Goal: Task Accomplishment & Management: Manage account settings

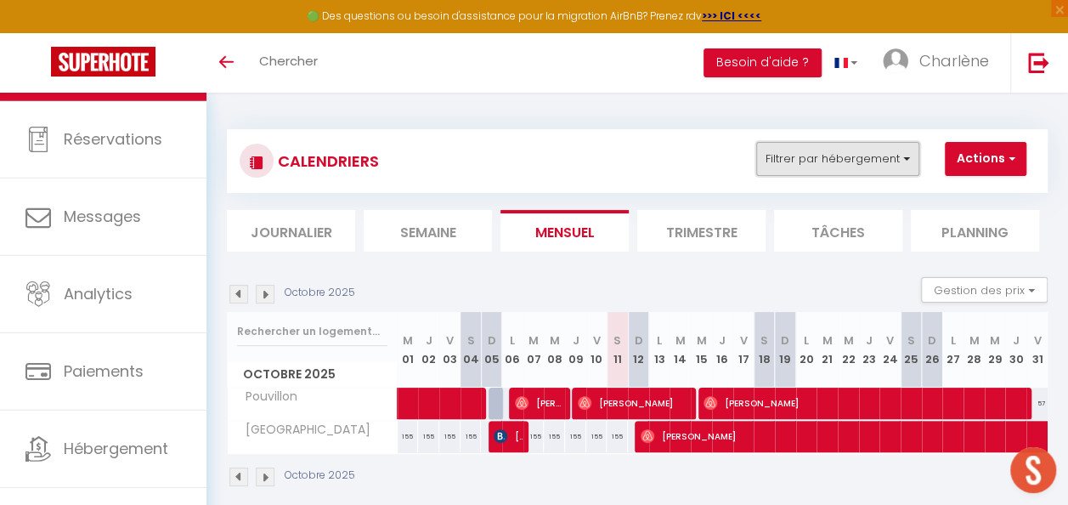
click at [792, 157] on button "Filtrer par hébergement" at bounding box center [837, 159] width 163 height 34
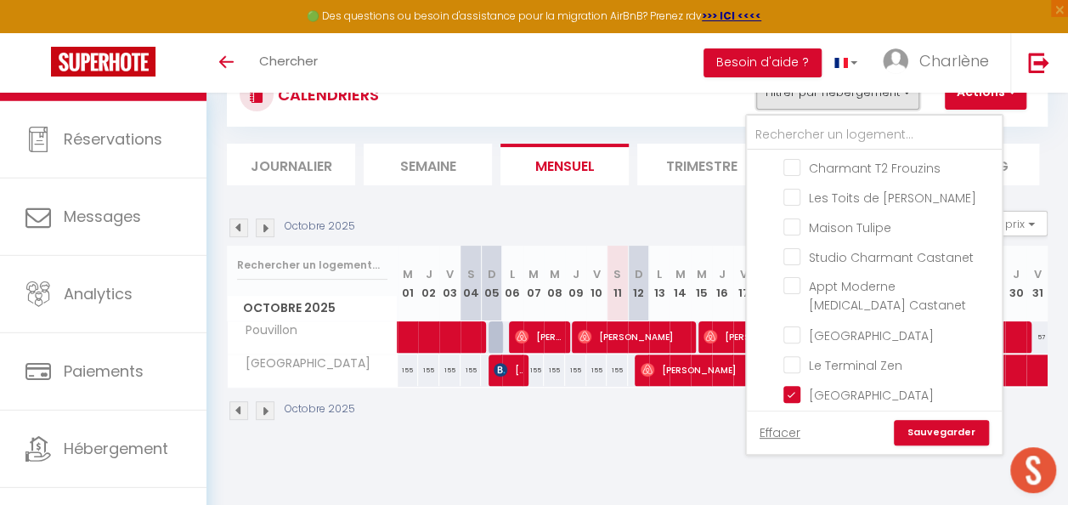
scroll to position [93, 0]
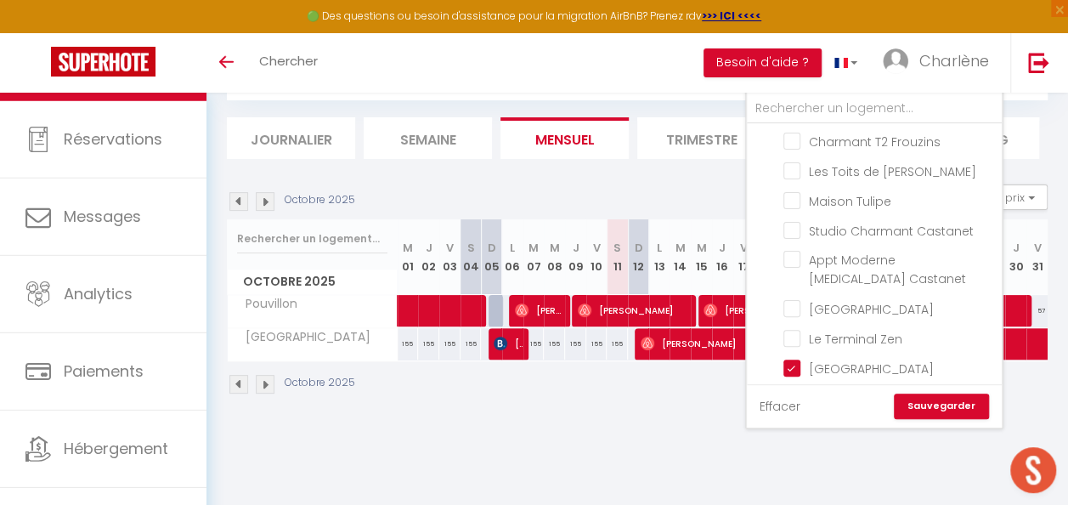
click at [774, 406] on link "Effacer" at bounding box center [779, 406] width 41 height 19
checkbox input "false"
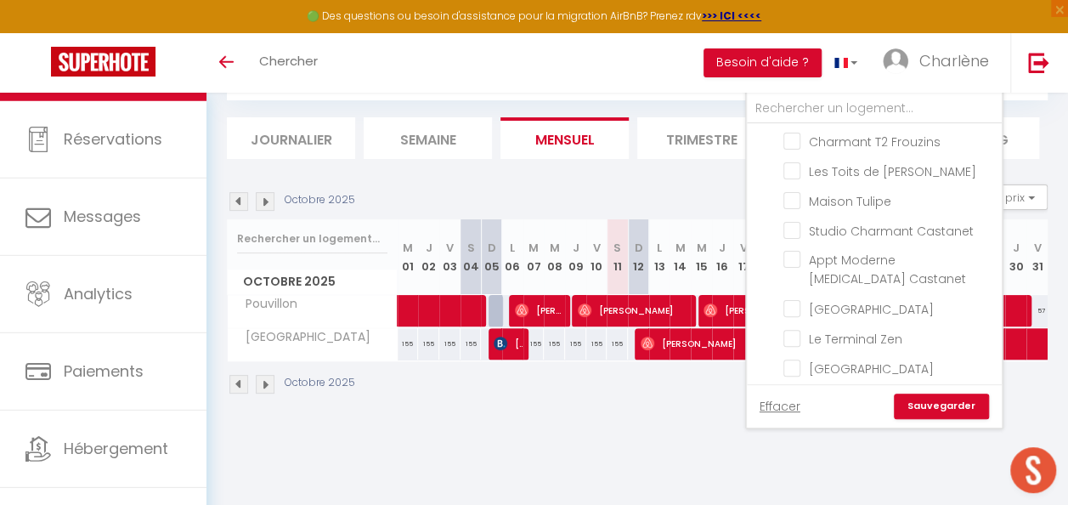
checkbox input "false"
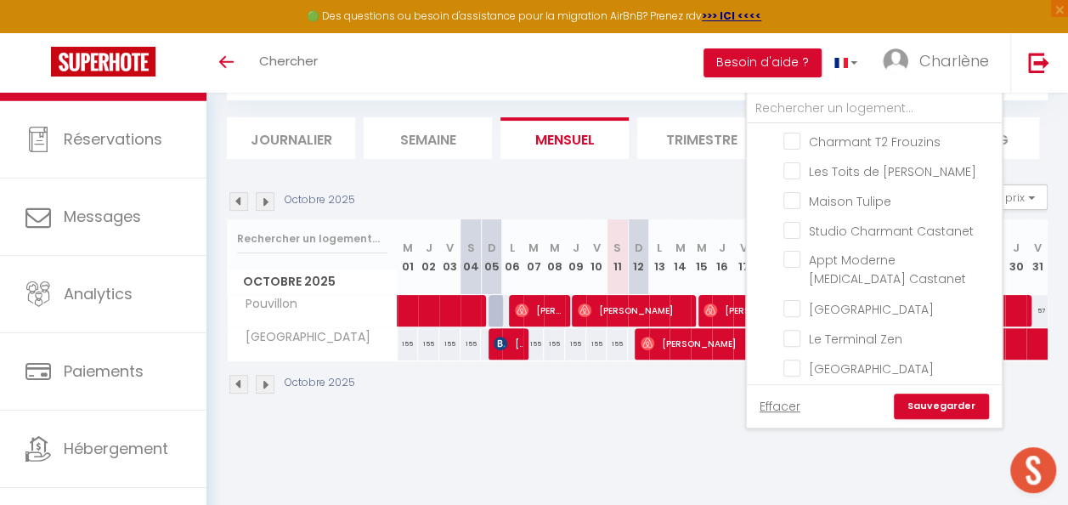
checkbox input "false"
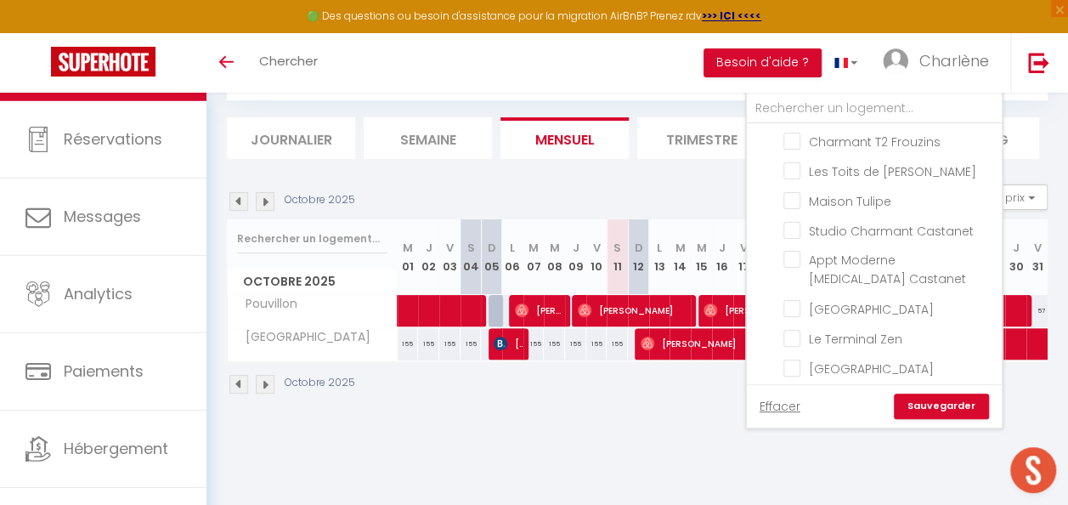
checkbox input "false"
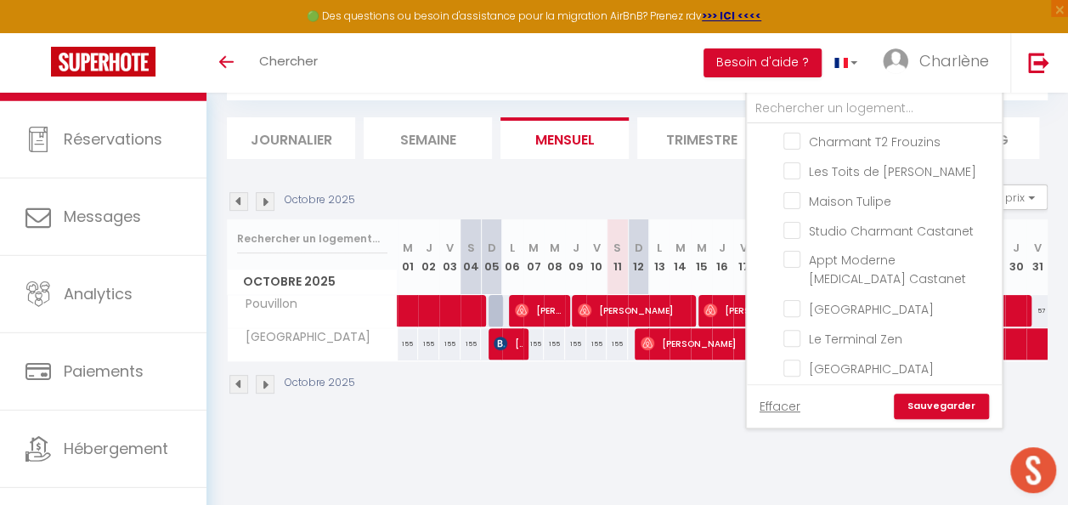
checkbox input "false"
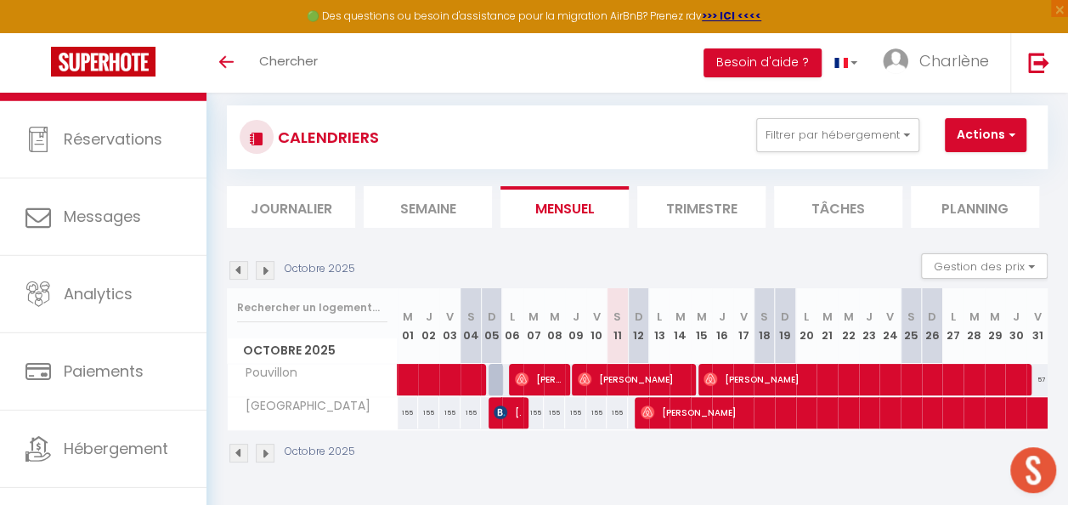
scroll to position [8, 0]
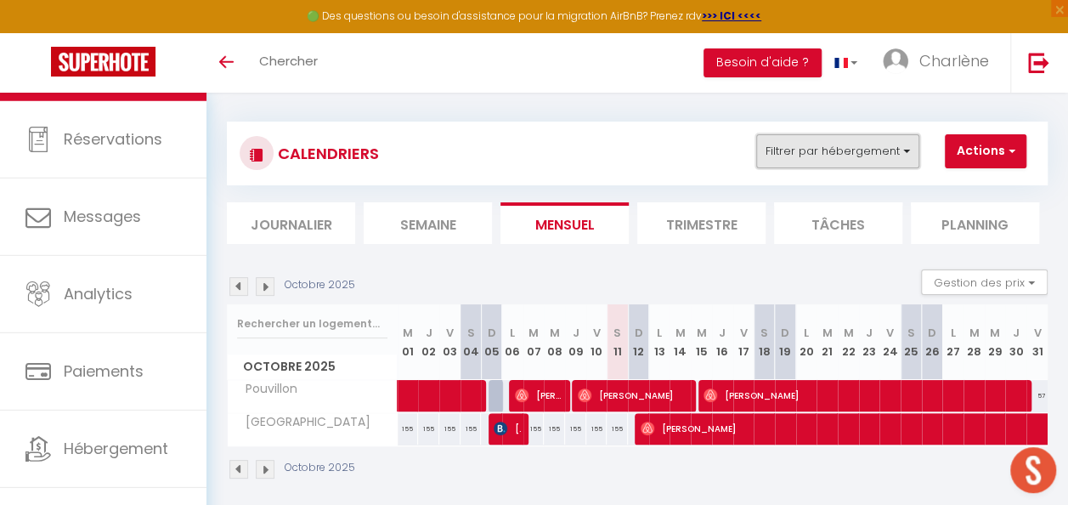
click at [854, 158] on button "Filtrer par hébergement" at bounding box center [837, 151] width 163 height 34
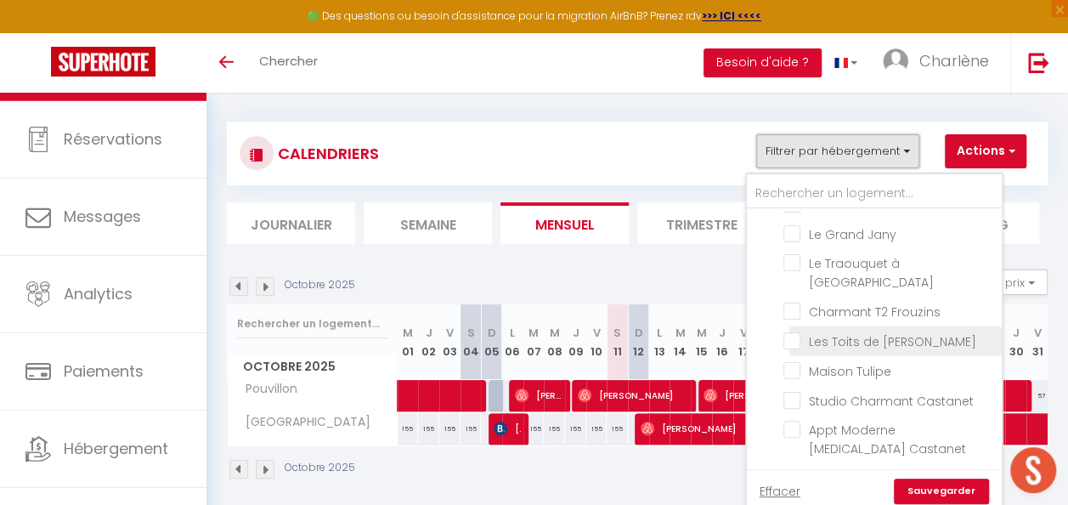
scroll to position [250, 0]
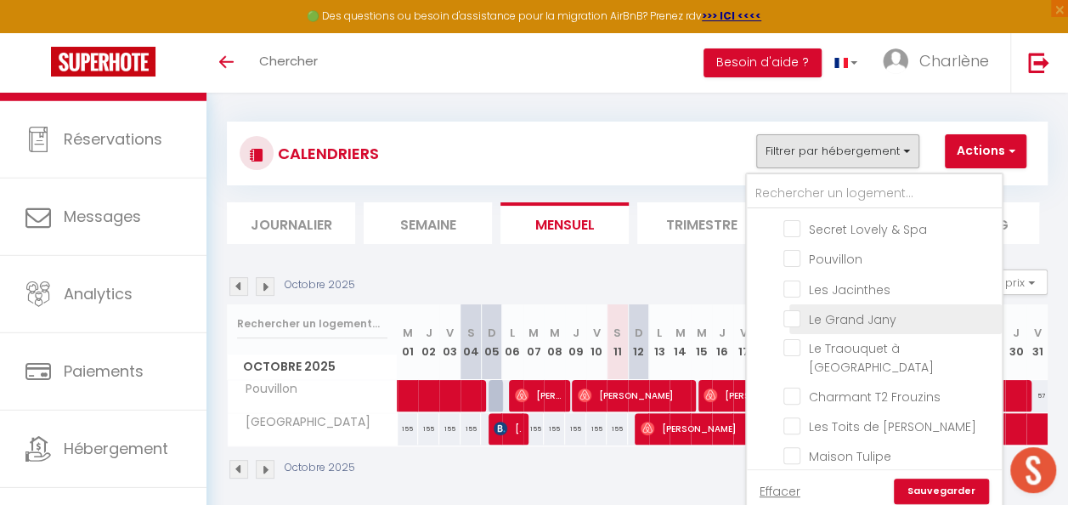
click at [798, 314] on input "Le Grand Jany" at bounding box center [889, 317] width 212 height 17
checkbox input "true"
checkbox input "false"
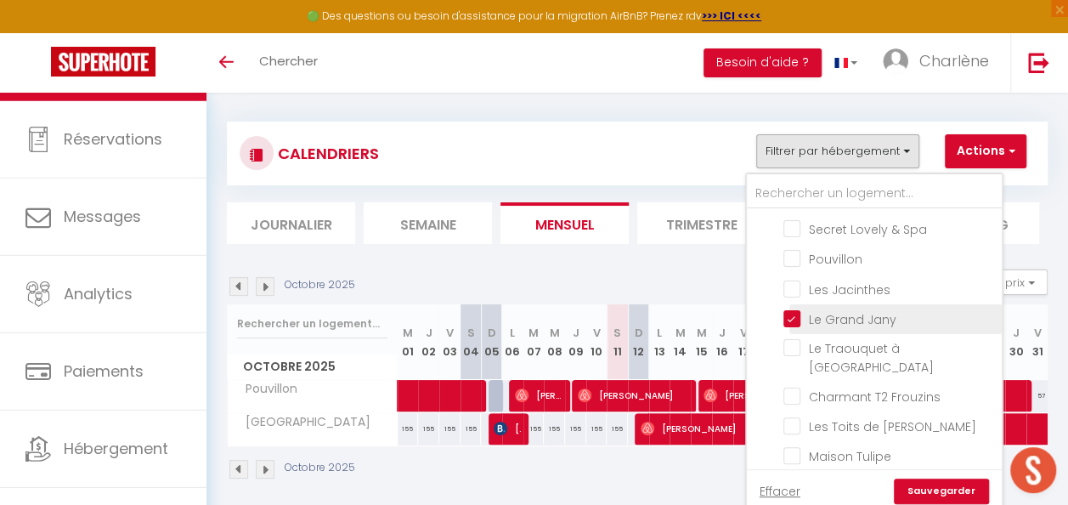
checkbox input "false"
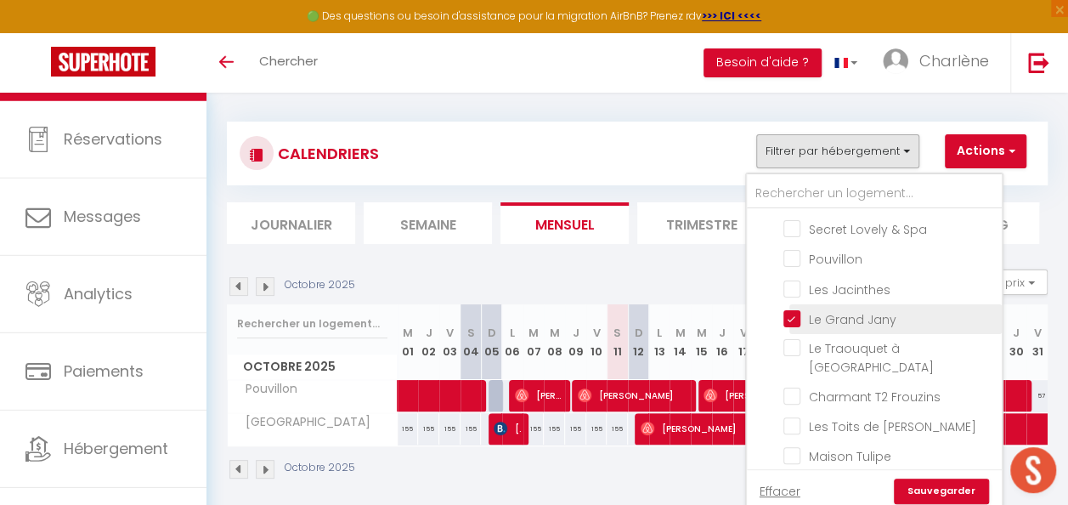
checkbox input "false"
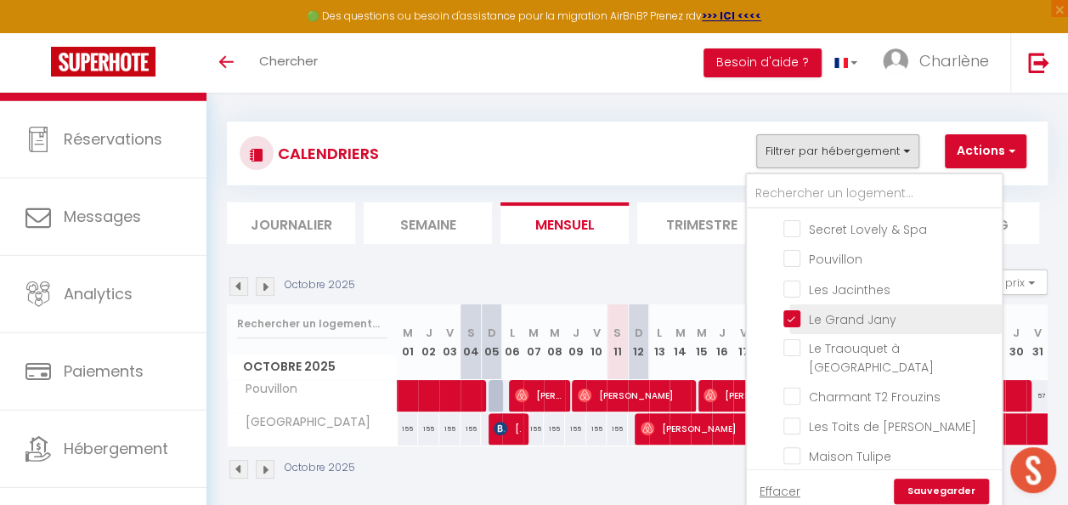
checkbox input "false"
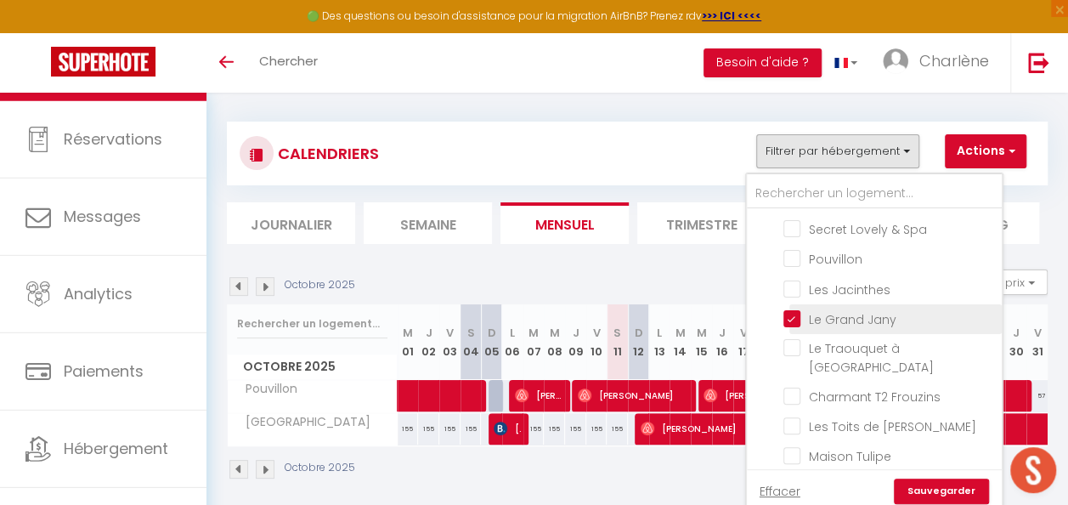
checkbox input "false"
click at [922, 494] on link "Sauvegarder" at bounding box center [941, 490] width 95 height 25
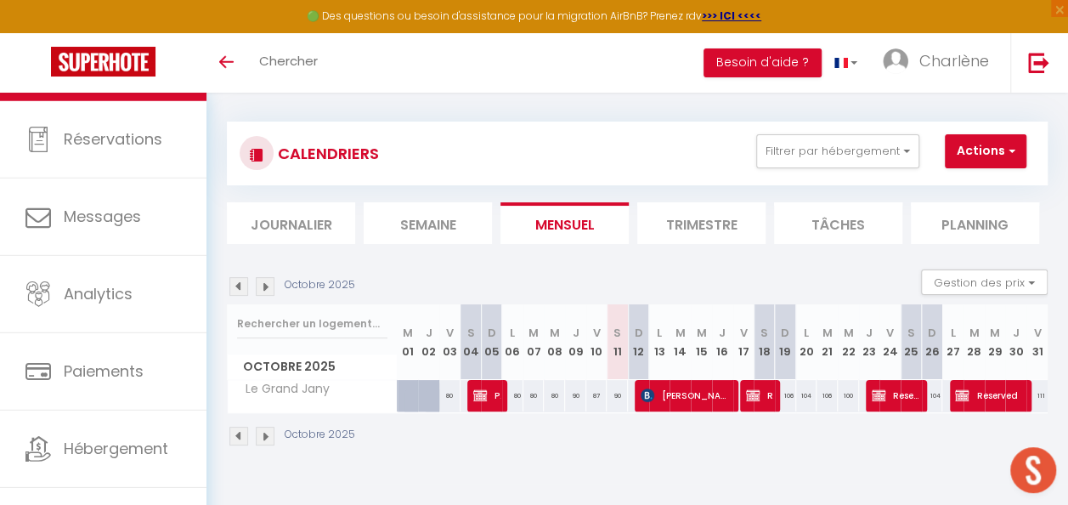
click at [240, 279] on img at bounding box center [238, 286] width 19 height 19
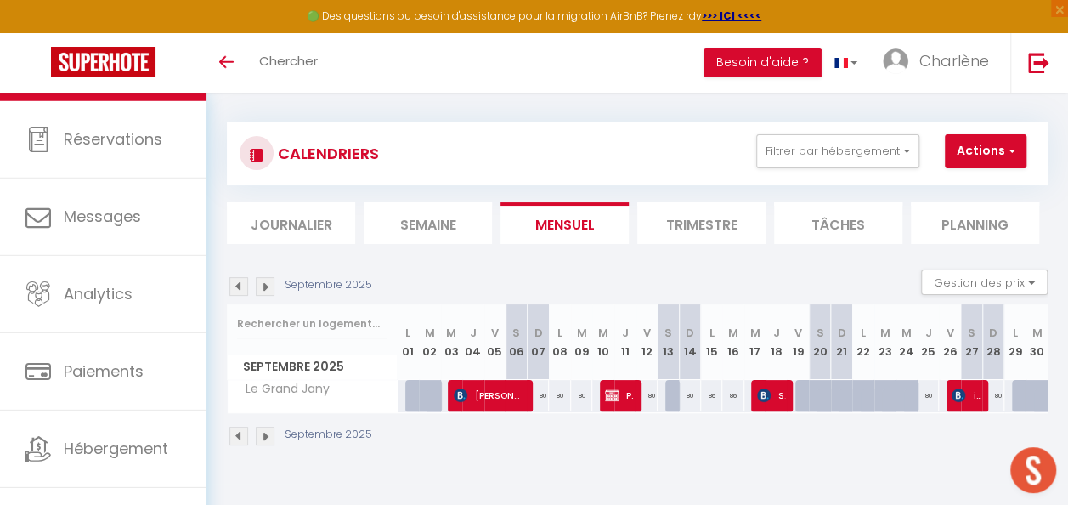
click at [234, 284] on img at bounding box center [238, 286] width 19 height 19
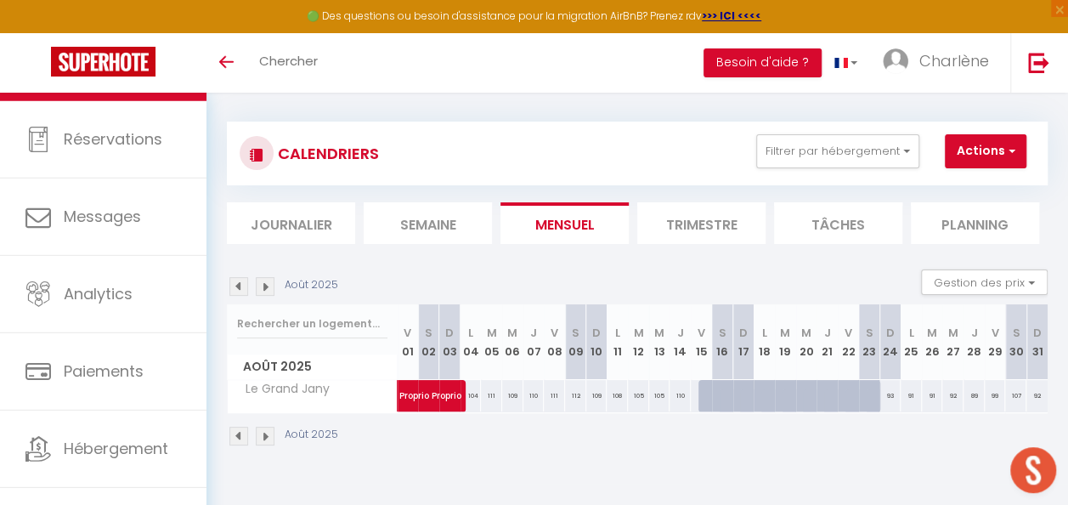
click at [264, 285] on img at bounding box center [265, 286] width 19 height 19
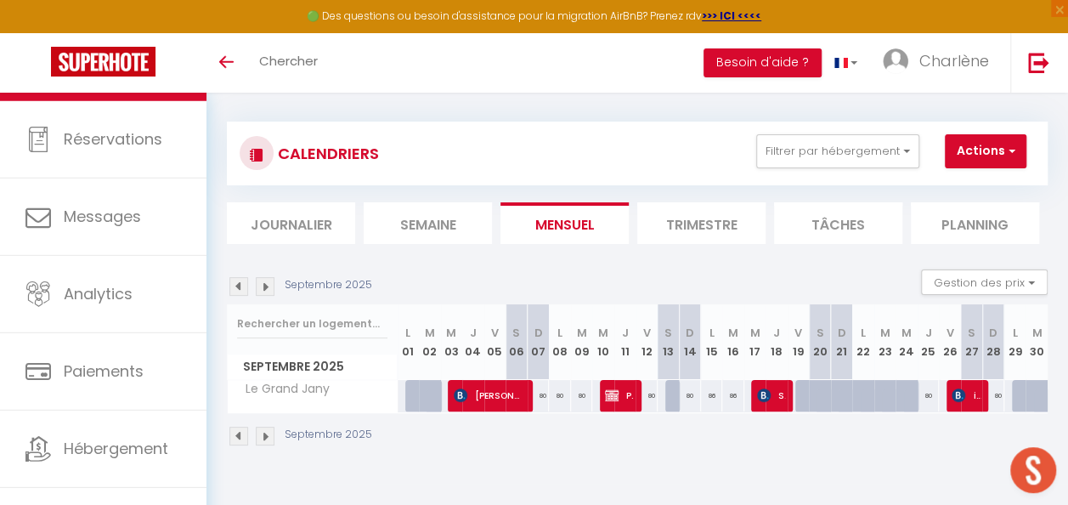
click at [240, 283] on img at bounding box center [238, 286] width 19 height 19
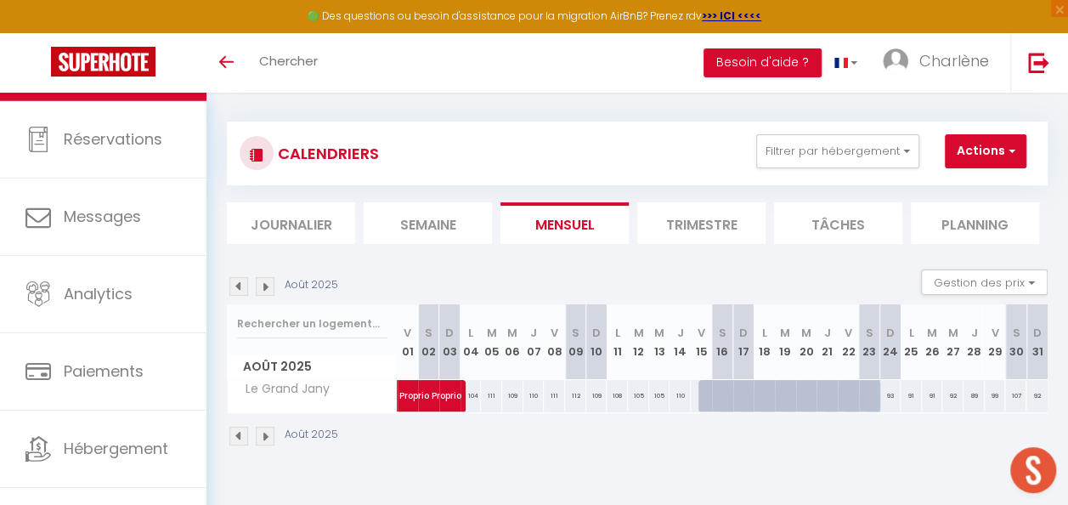
click at [263, 288] on img at bounding box center [265, 286] width 19 height 19
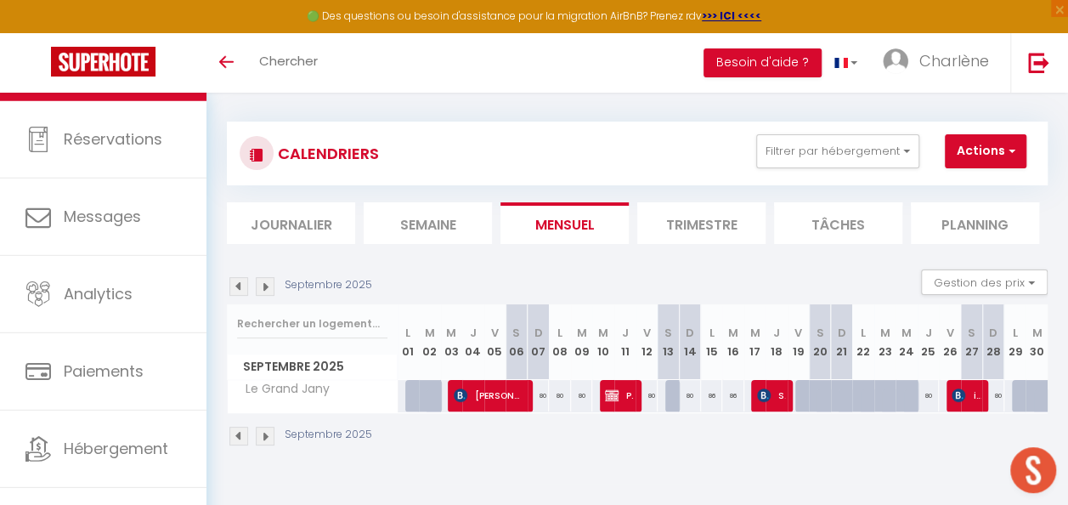
click at [268, 286] on img at bounding box center [265, 286] width 19 height 19
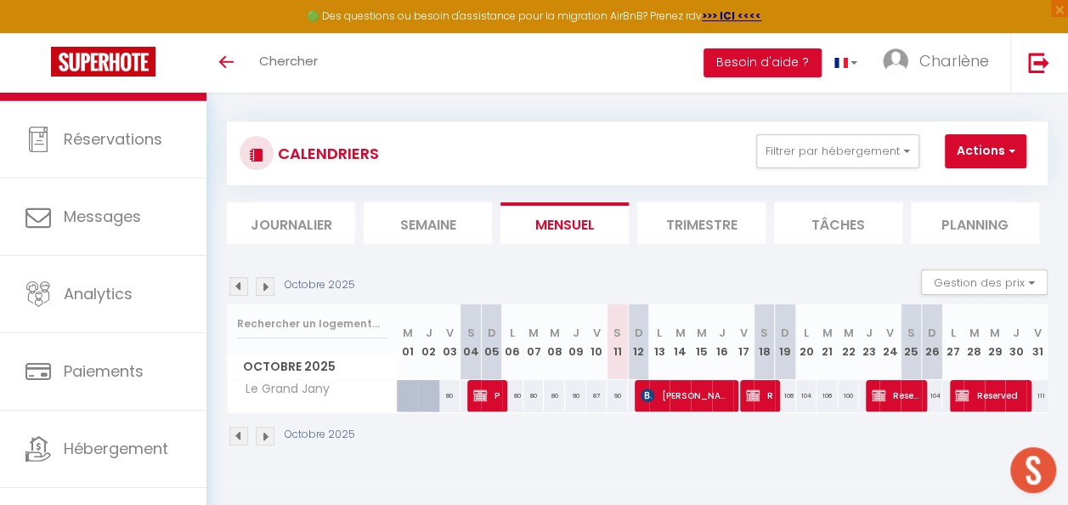
click at [240, 287] on img at bounding box center [238, 286] width 19 height 19
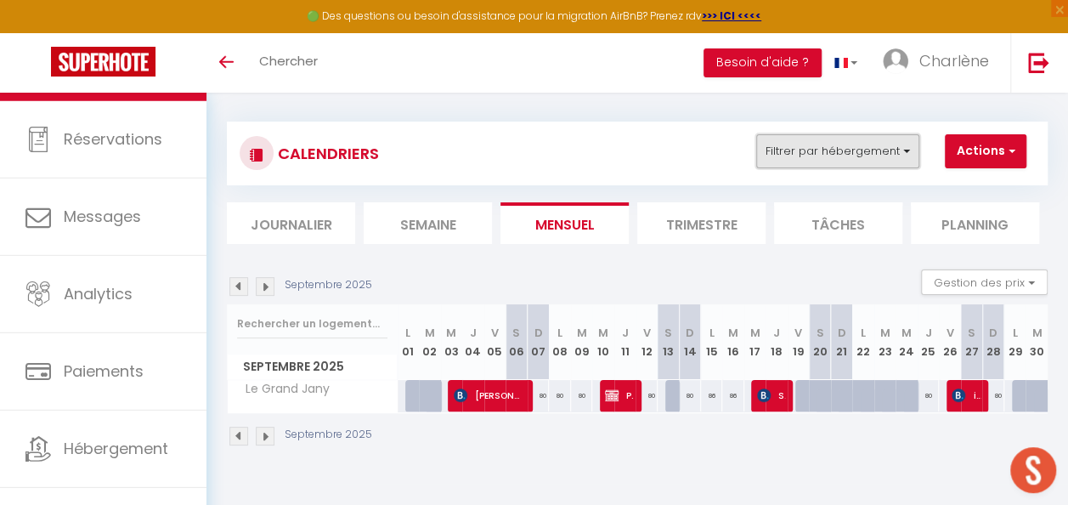
click at [908, 165] on button "Filtrer par hébergement" at bounding box center [837, 151] width 163 height 34
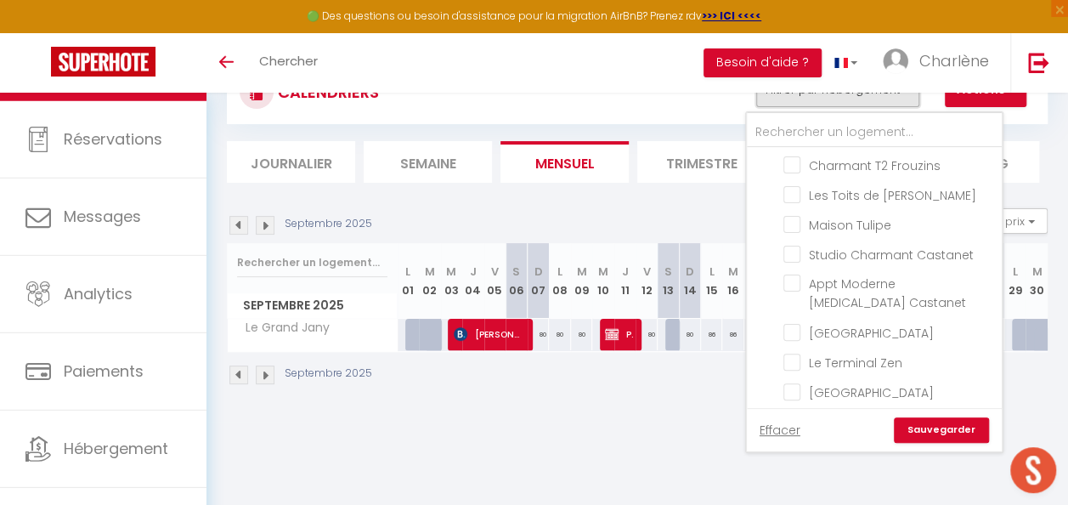
scroll to position [93, 0]
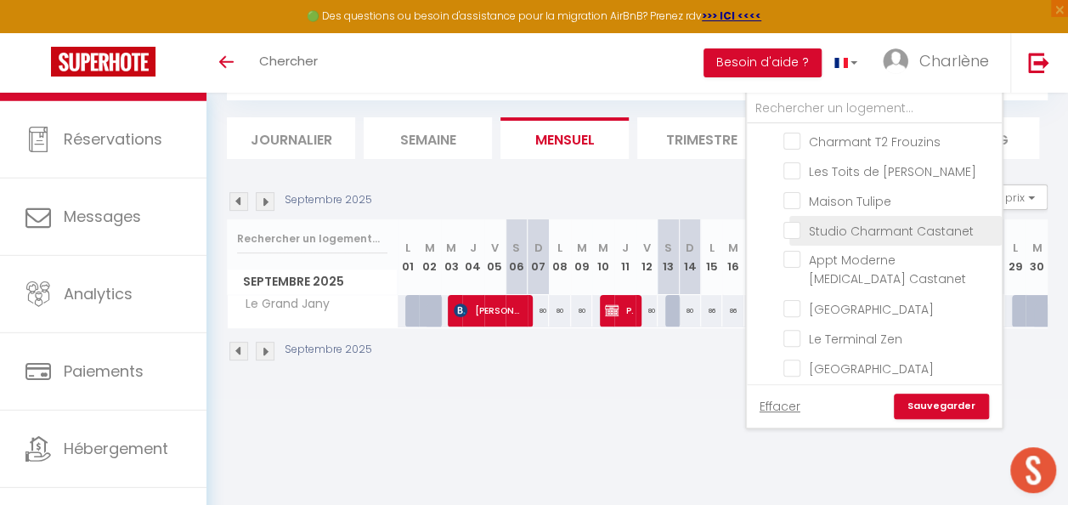
click at [795, 221] on input "Studio Charmant Castanet" at bounding box center [889, 229] width 212 height 17
checkbox input "true"
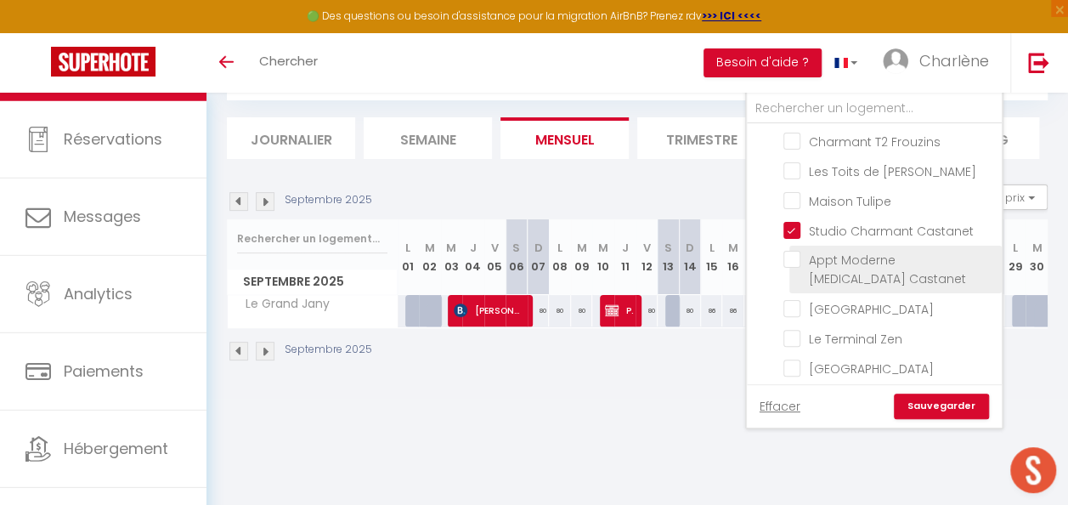
checkbox input "false"
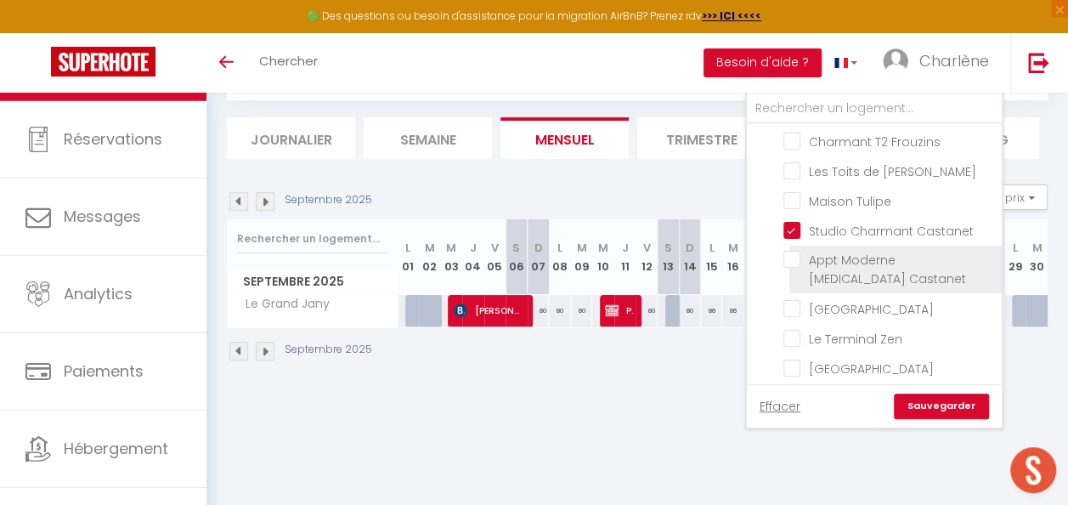
checkbox input "false"
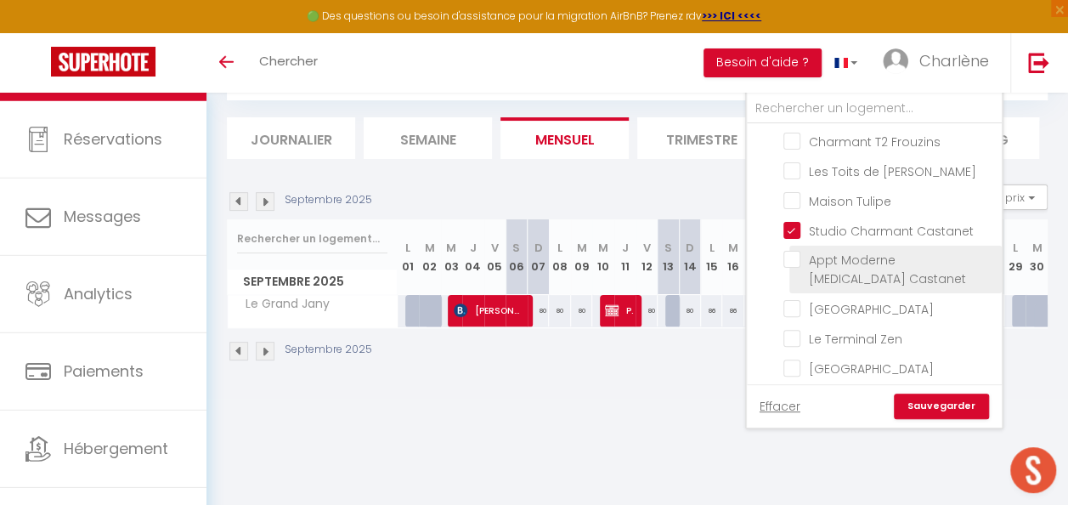
checkbox input "false"
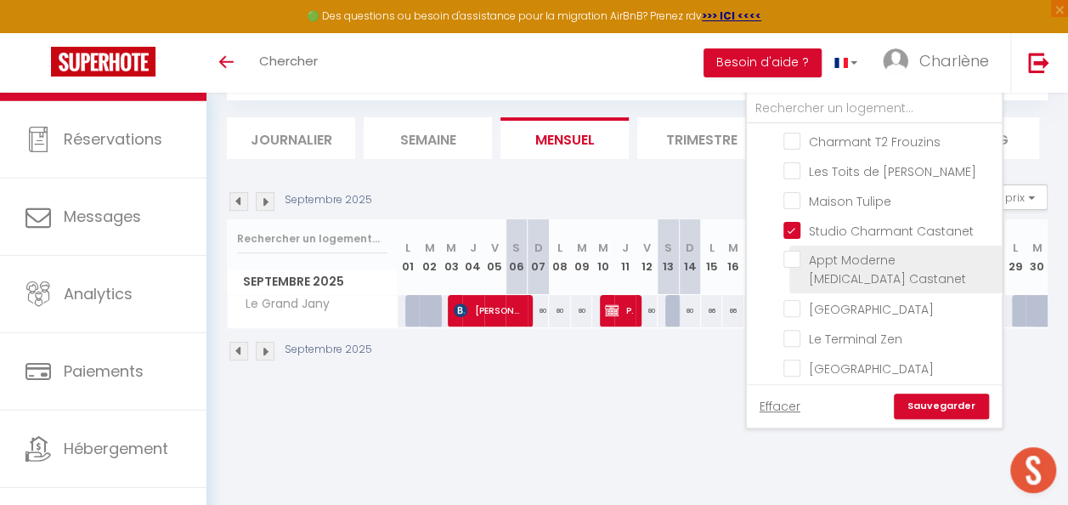
checkbox input "false"
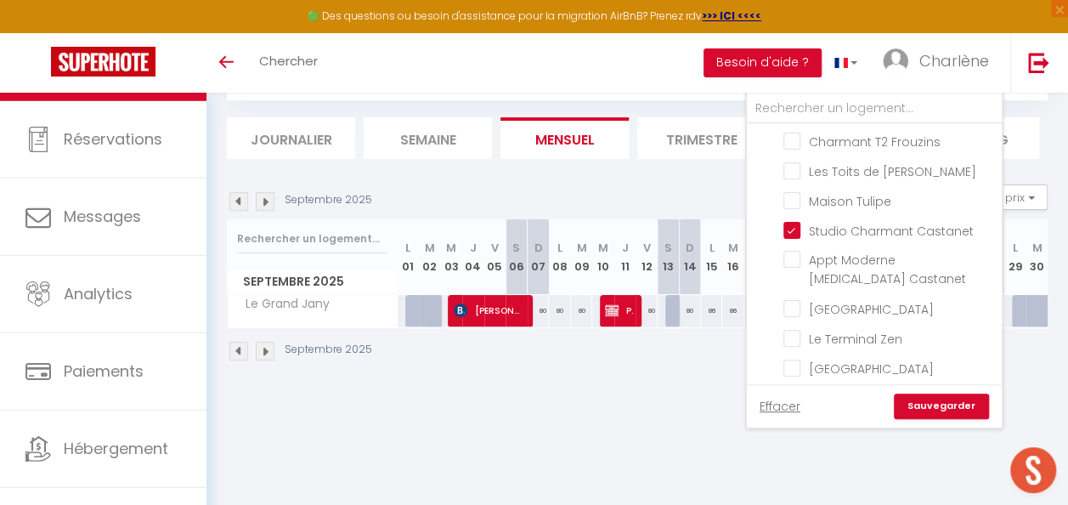
click at [948, 401] on link "Sauvegarder" at bounding box center [941, 405] width 95 height 25
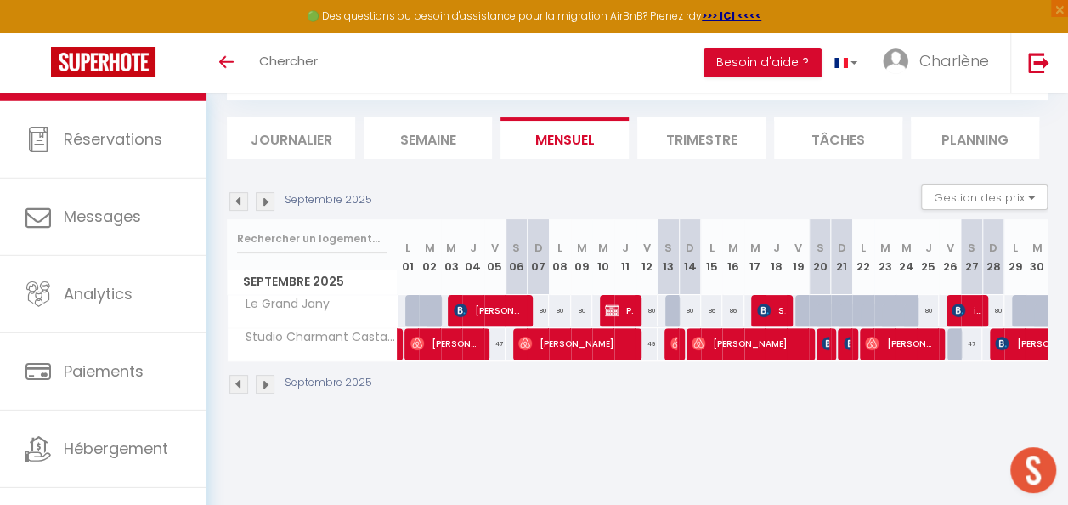
scroll to position [0, 0]
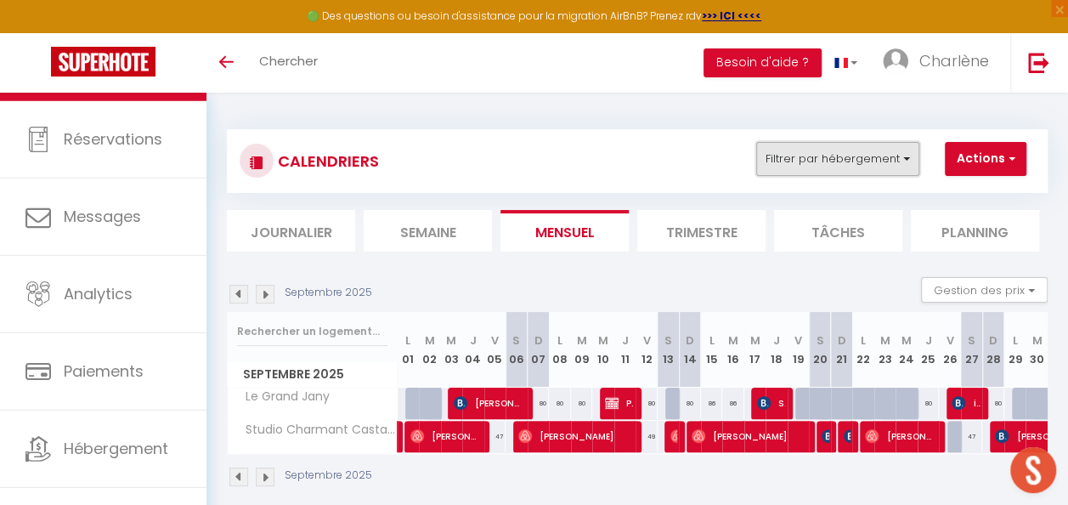
click at [894, 165] on button "Filtrer par hébergement" at bounding box center [837, 159] width 163 height 34
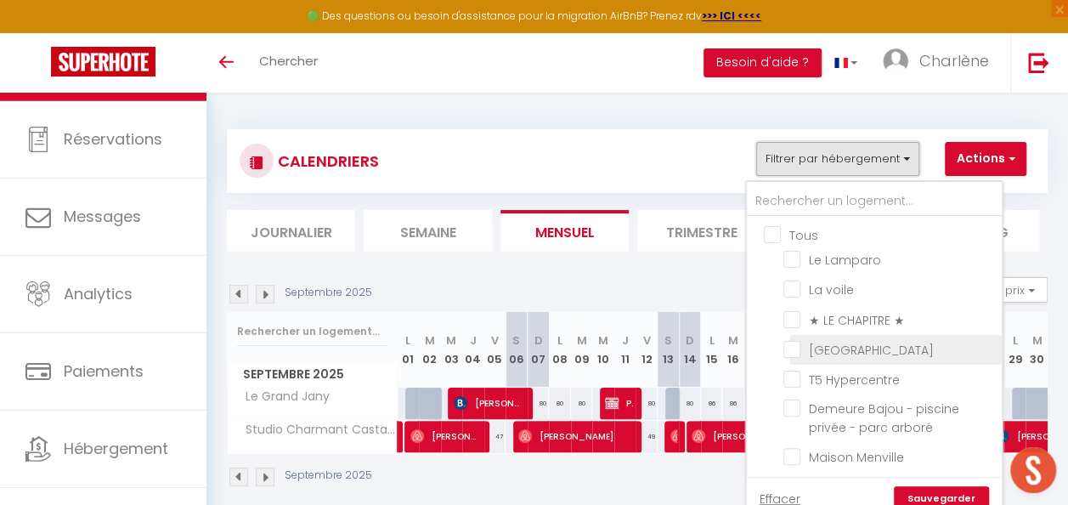
scroll to position [420, 0]
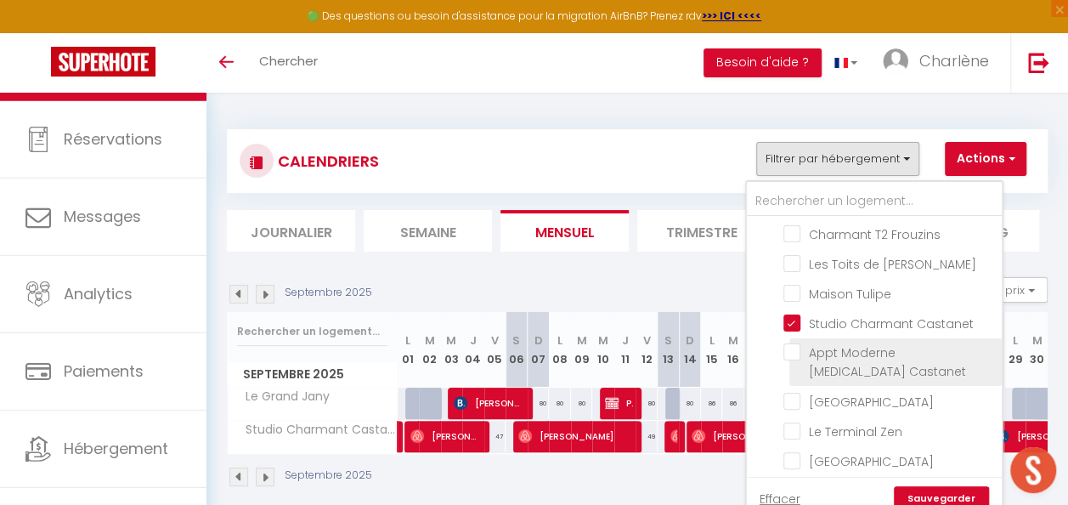
click at [793, 343] on input "Appt Moderne [MEDICAL_DATA] Castanet" at bounding box center [889, 351] width 212 height 17
checkbox input "true"
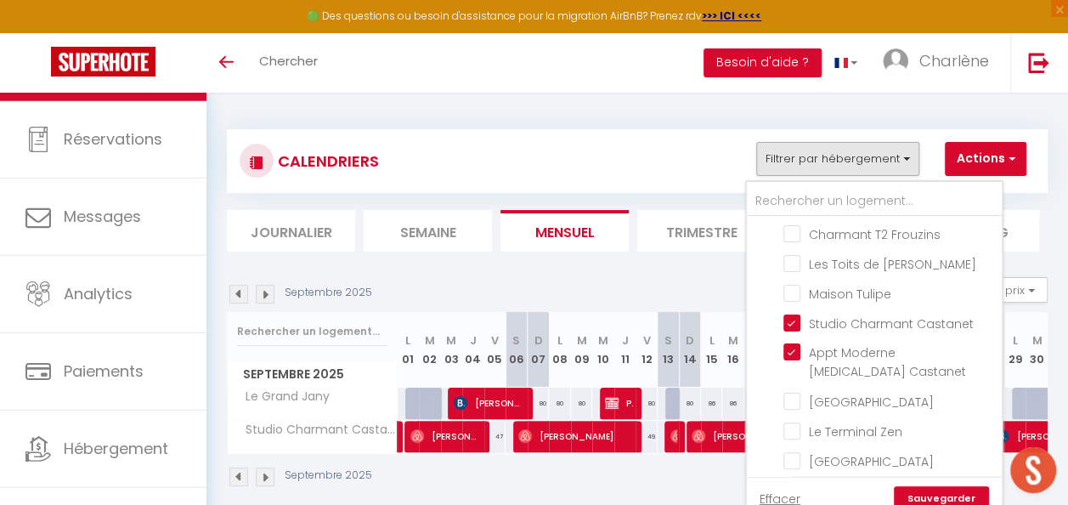
checkbox input "false"
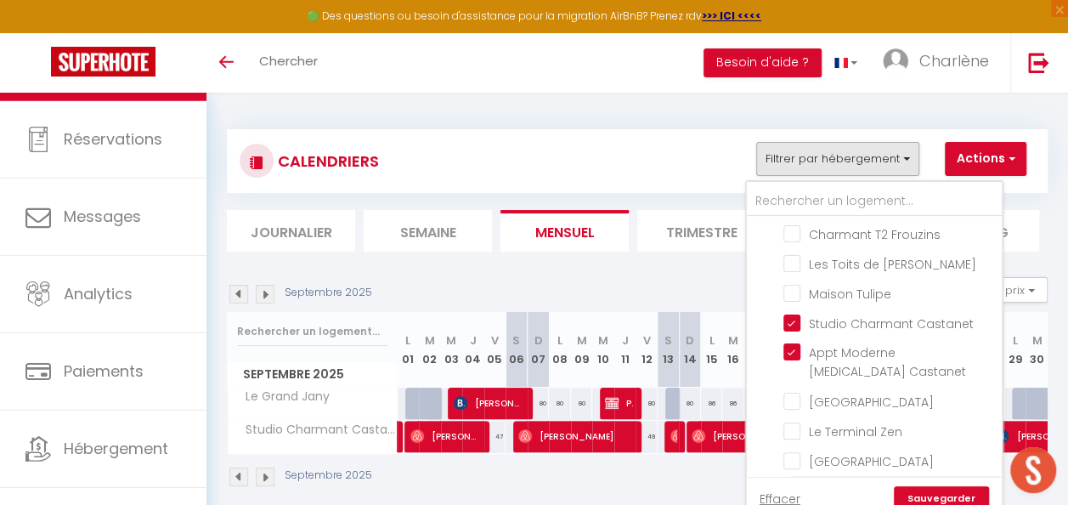
checkbox input "false"
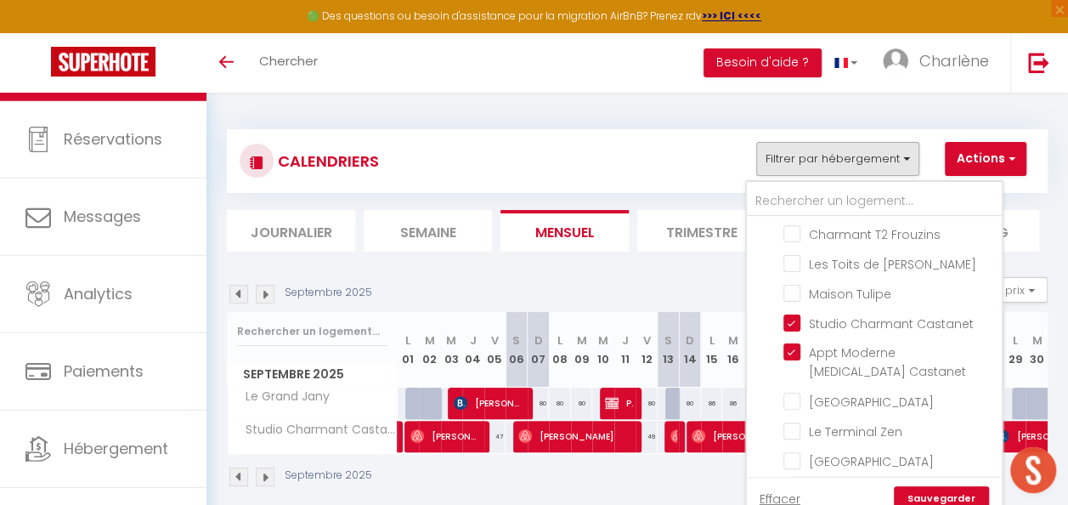
checkbox input "false"
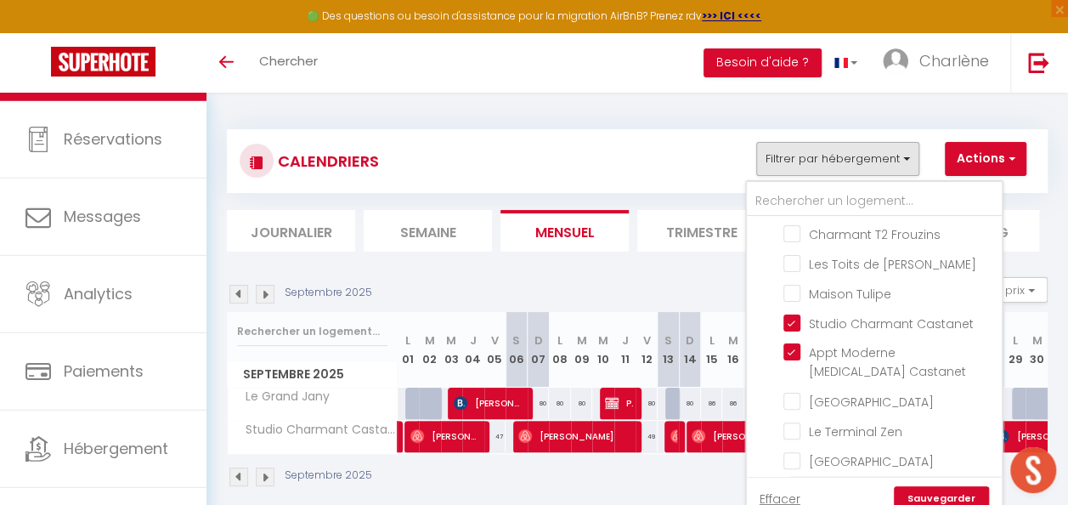
checkbox input "false"
click at [923, 498] on link "Sauvegarder" at bounding box center [941, 498] width 95 height 25
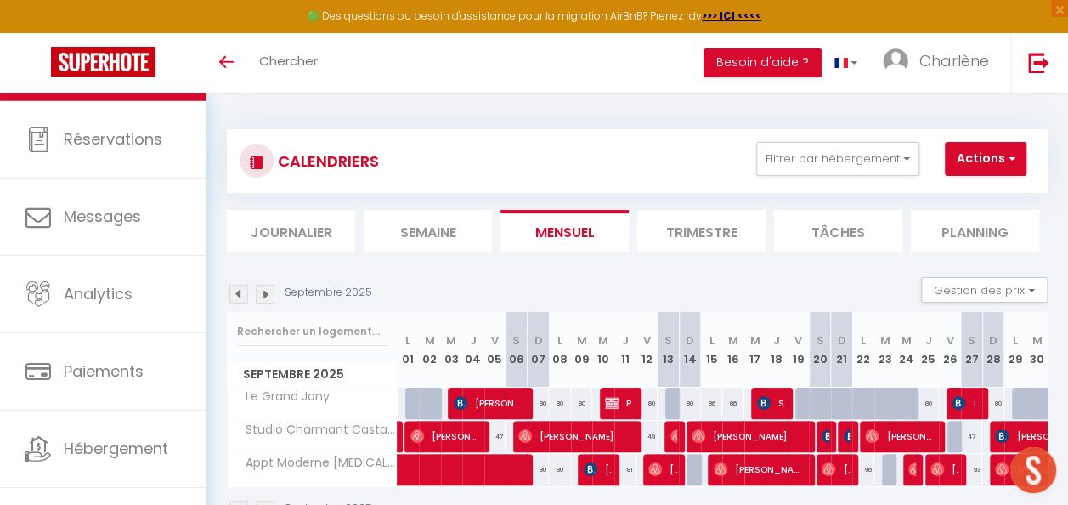
scroll to position [85, 0]
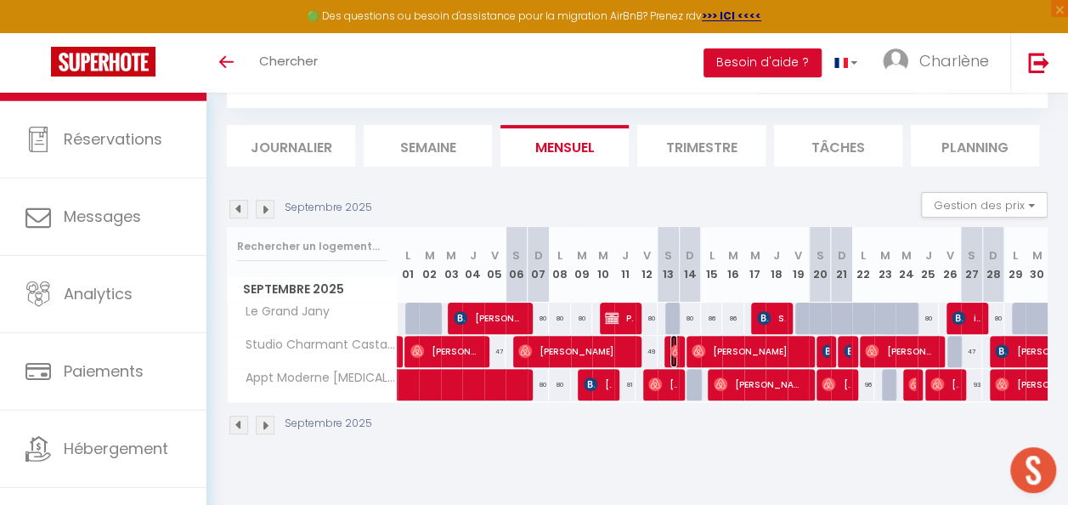
click at [670, 348] on img at bounding box center [677, 351] width 14 height 14
select select "OK"
select select "0"
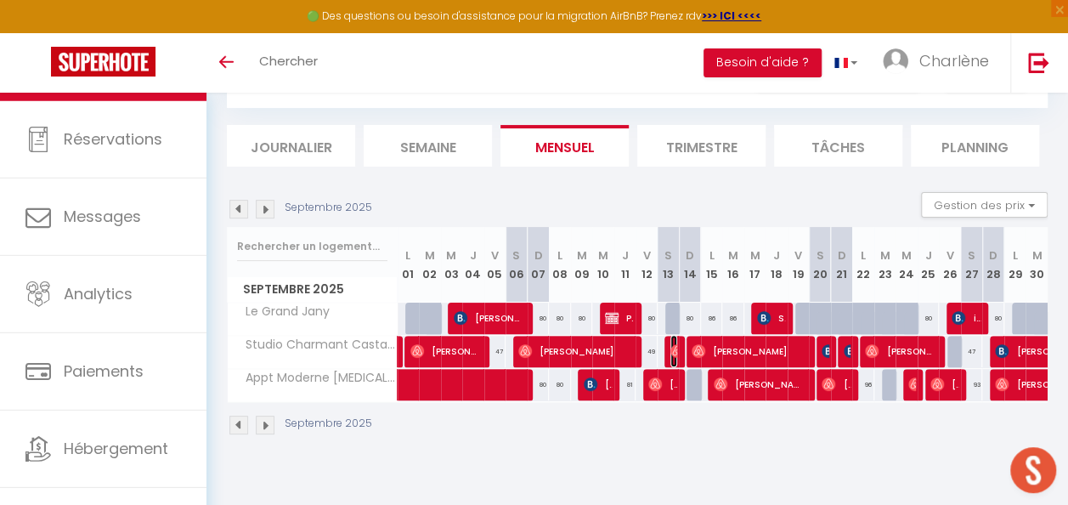
select select "1"
select select
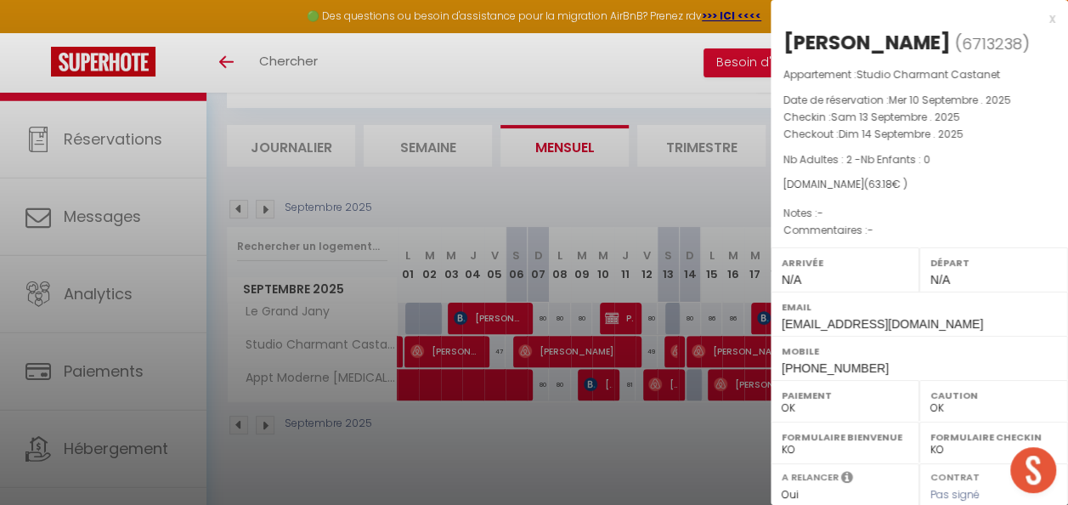
click at [1041, 19] on div "x [PERSON_NAME] ( 6713238 ) Appartement : Studio Charmant Castanet Date de rése…" at bounding box center [918, 396] width 297 height 792
click at [1035, 22] on div "x" at bounding box center [912, 18] width 285 height 20
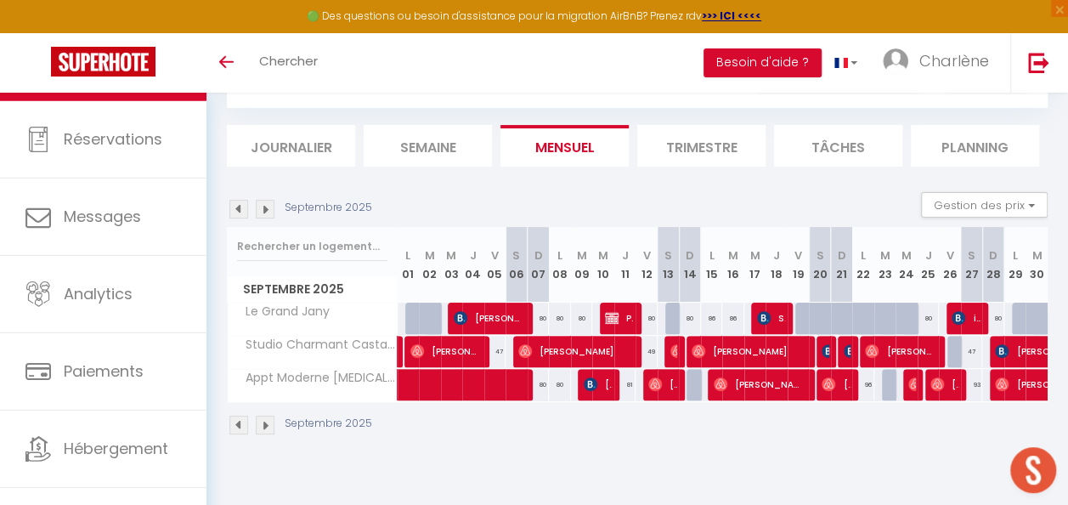
click at [242, 206] on img at bounding box center [238, 209] width 19 height 19
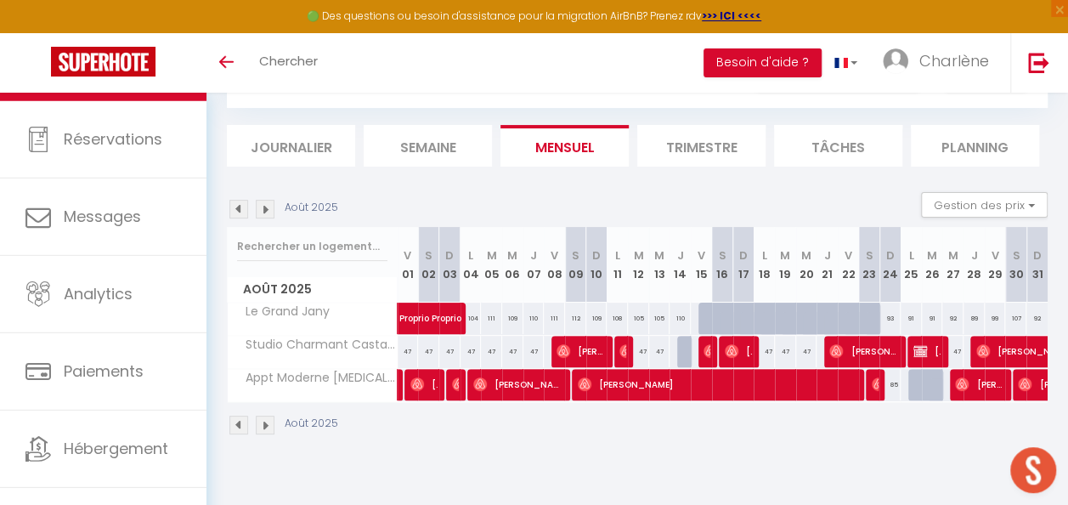
click at [271, 210] on img at bounding box center [265, 209] width 19 height 19
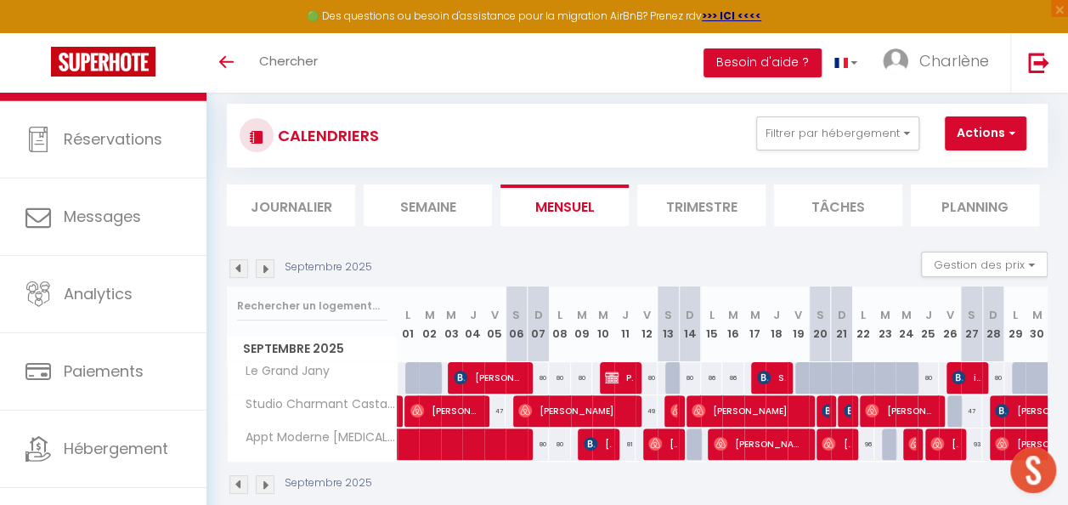
scroll to position [0, 0]
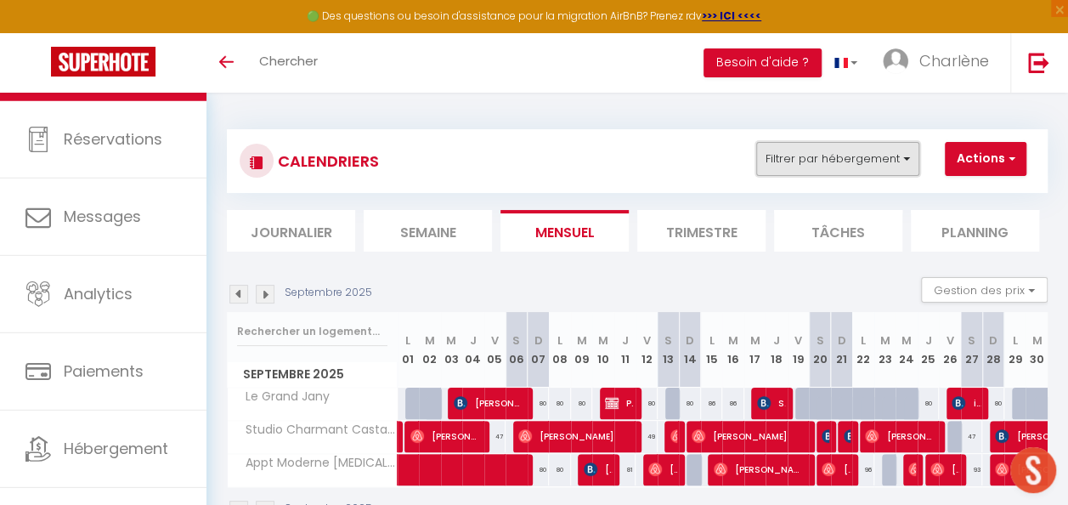
click at [895, 161] on button "Filtrer par hébergement" at bounding box center [837, 159] width 163 height 34
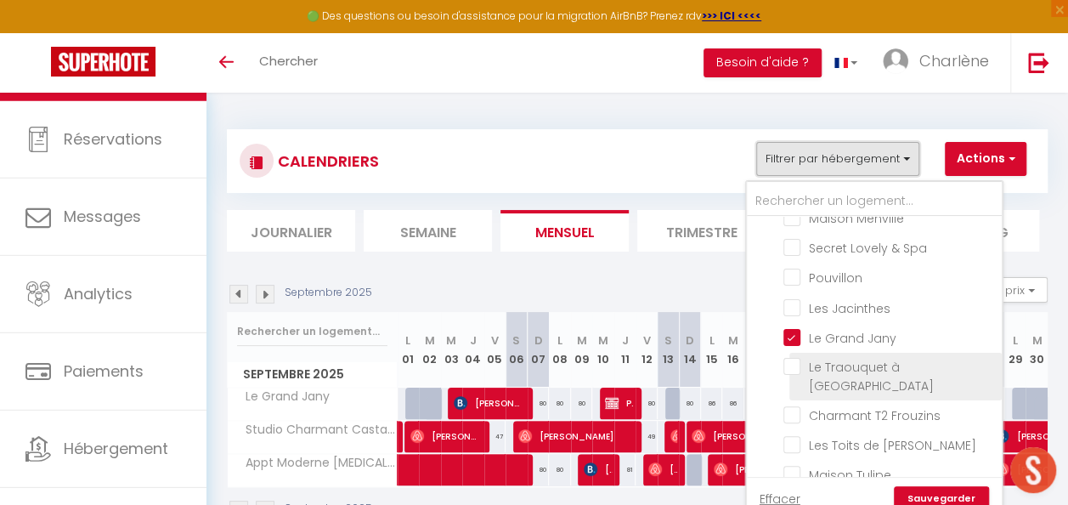
scroll to position [255, 0]
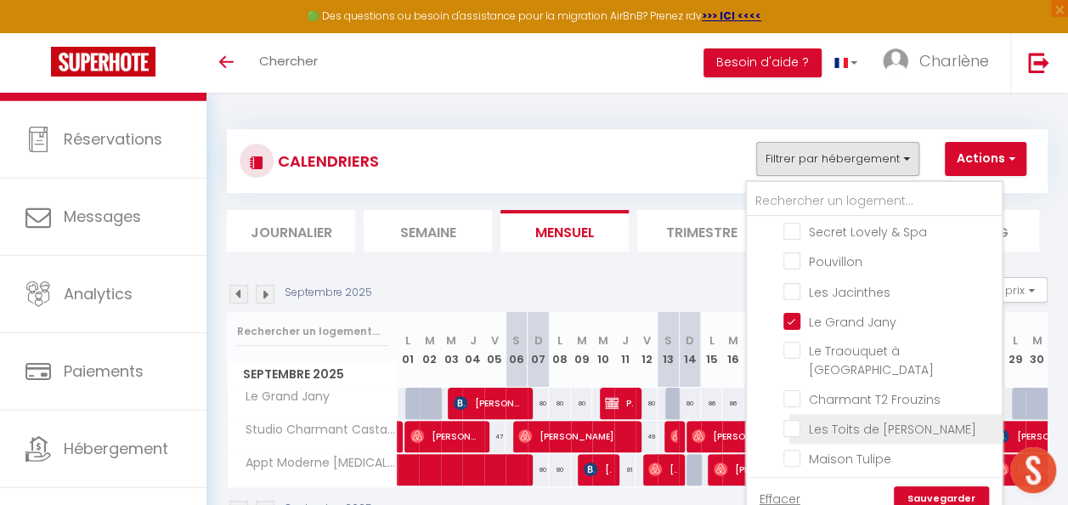
click at [791, 419] on input "Les Toits de [PERSON_NAME]" at bounding box center [889, 427] width 212 height 17
checkbox input "true"
checkbox input "false"
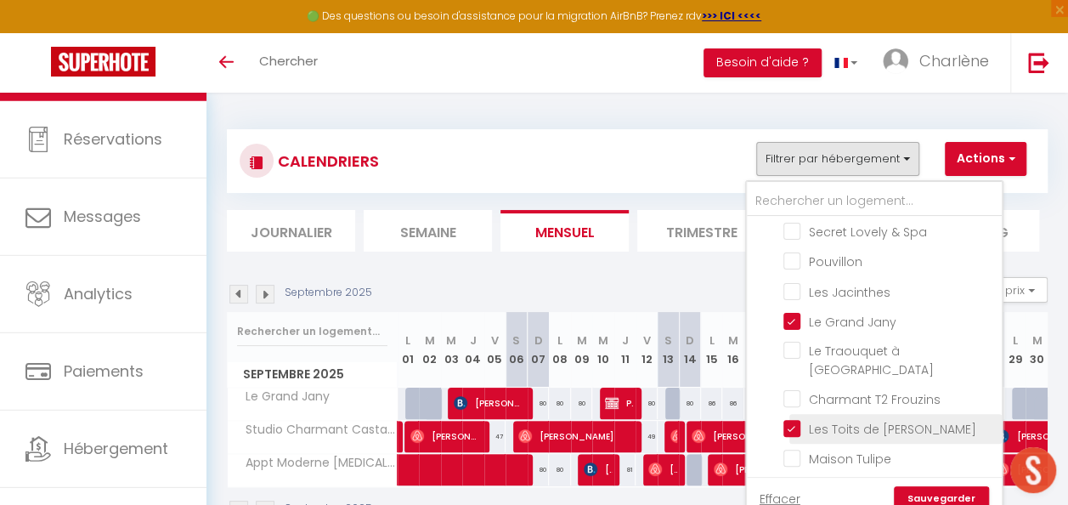
checkbox input "false"
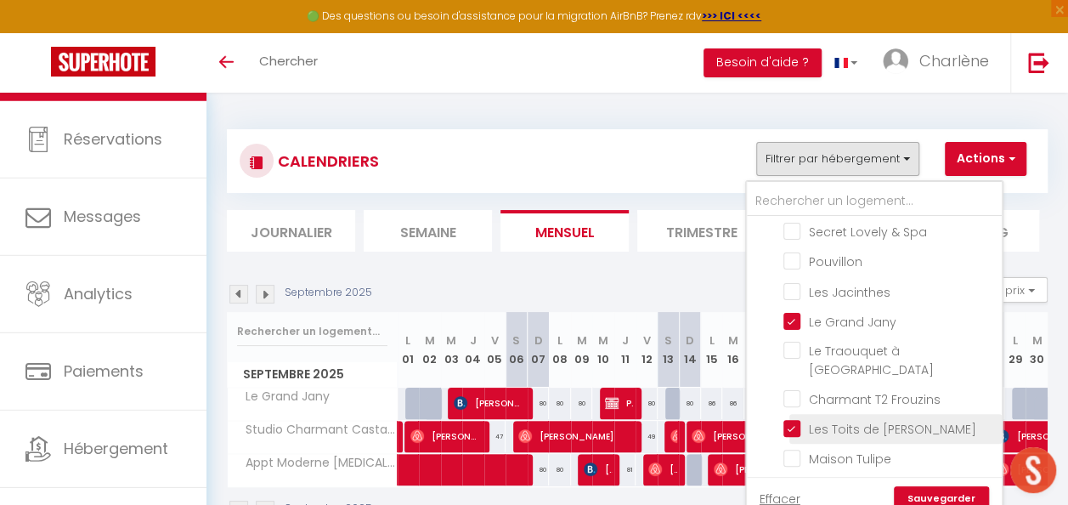
checkbox input "false"
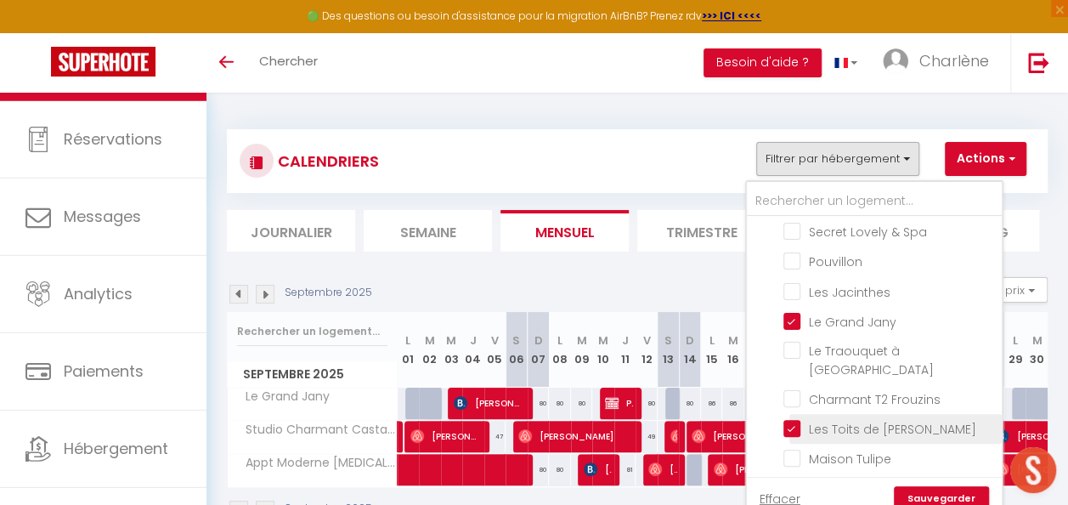
checkbox input "false"
click at [917, 496] on link "Sauvegarder" at bounding box center [941, 498] width 95 height 25
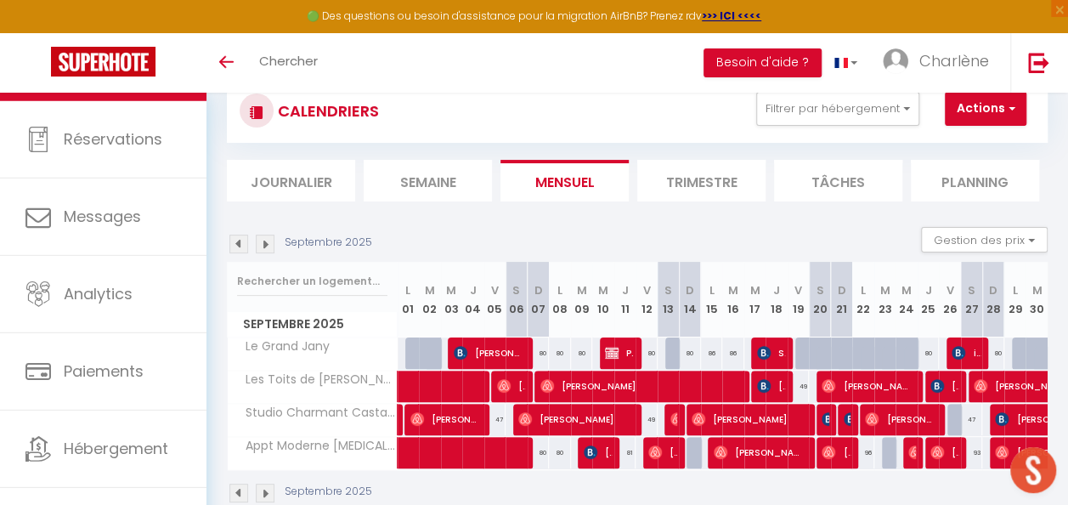
scroll to position [85, 0]
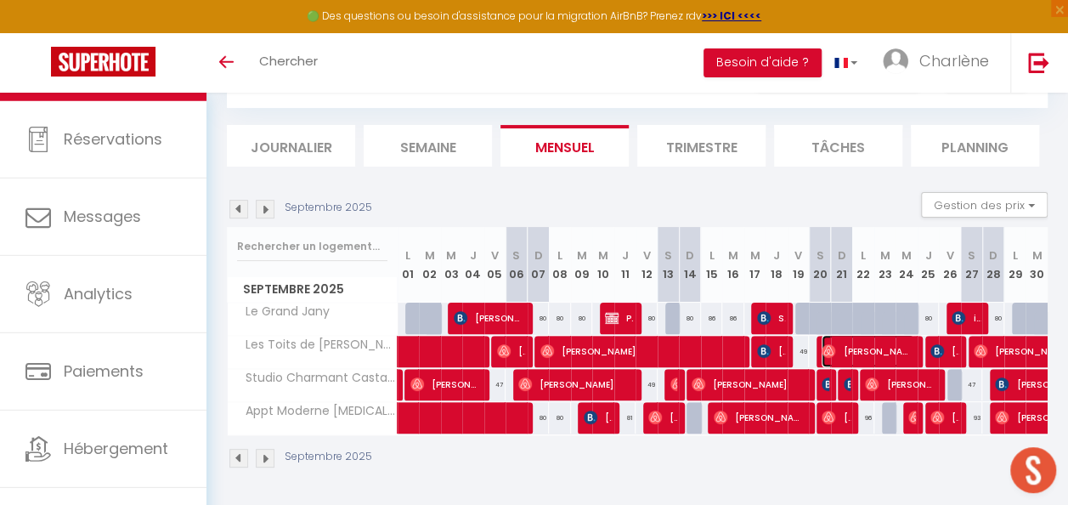
drag, startPoint x: 836, startPoint y: 351, endPoint x: 828, endPoint y: 357, distance: 9.7
click at [836, 351] on span "[PERSON_NAME] [PERSON_NAME] [PERSON_NAME]" at bounding box center [867, 351] width 92 height 32
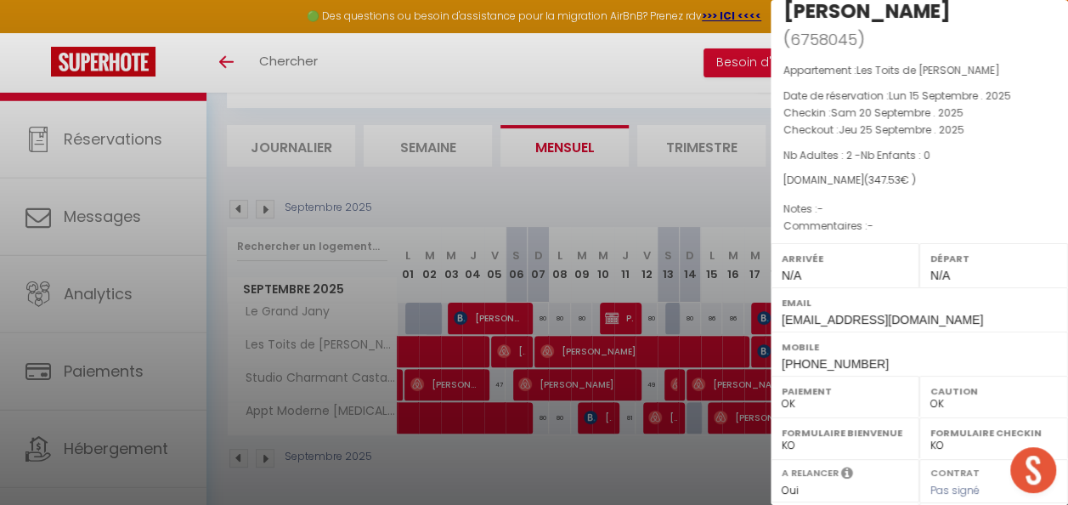
scroll to position [0, 0]
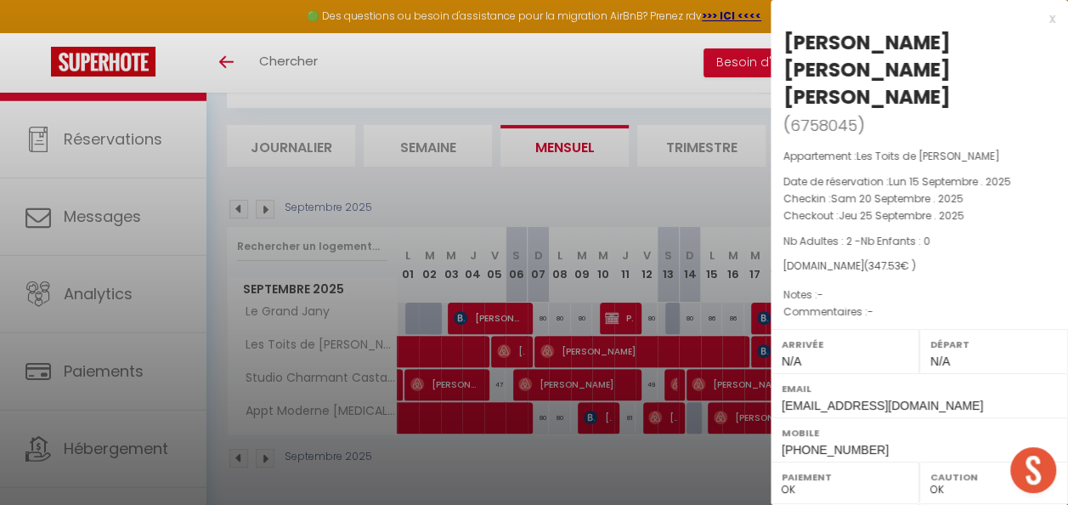
click at [1038, 19] on div "x" at bounding box center [912, 18] width 285 height 20
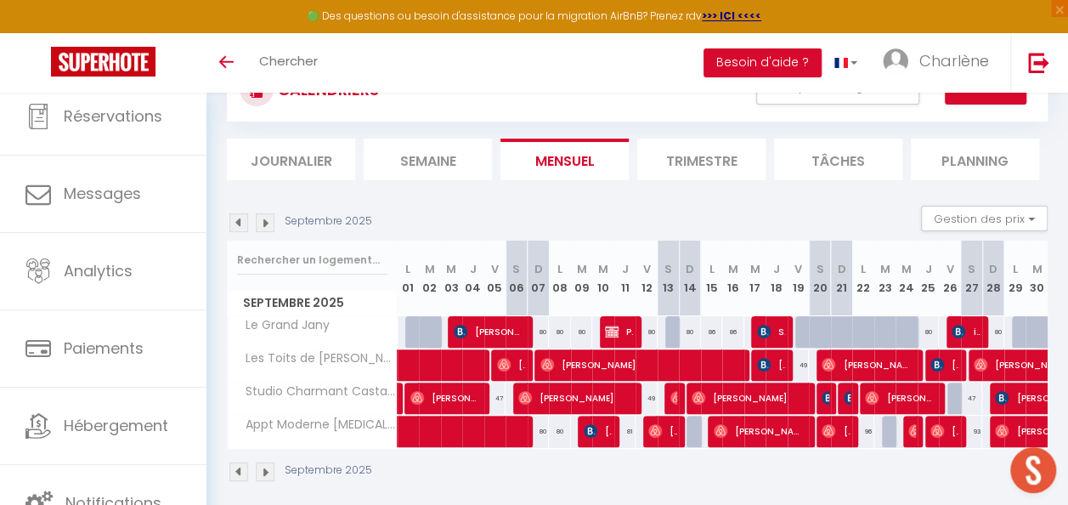
scroll to position [85, 0]
